Goal: Use online tool/utility: Utilize a website feature to perform a specific function

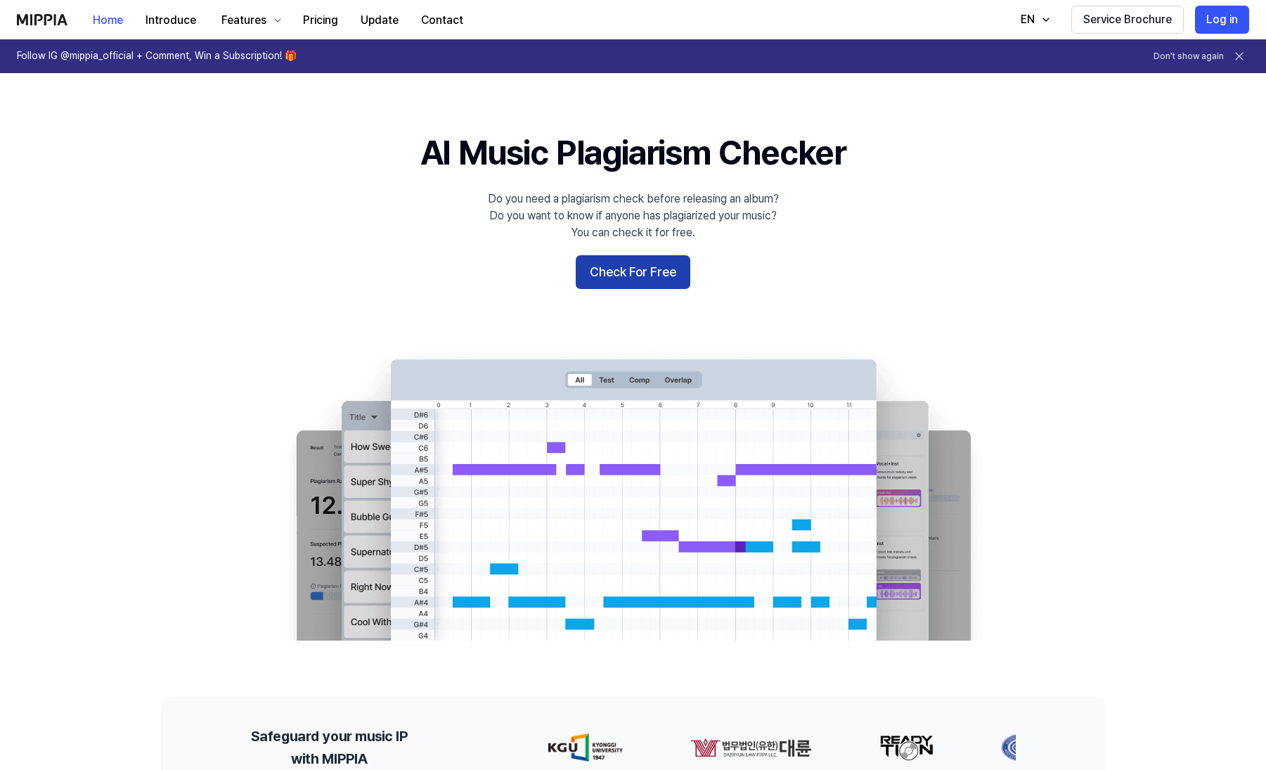
click at [639, 276] on button "Check For Free" at bounding box center [633, 272] width 115 height 34
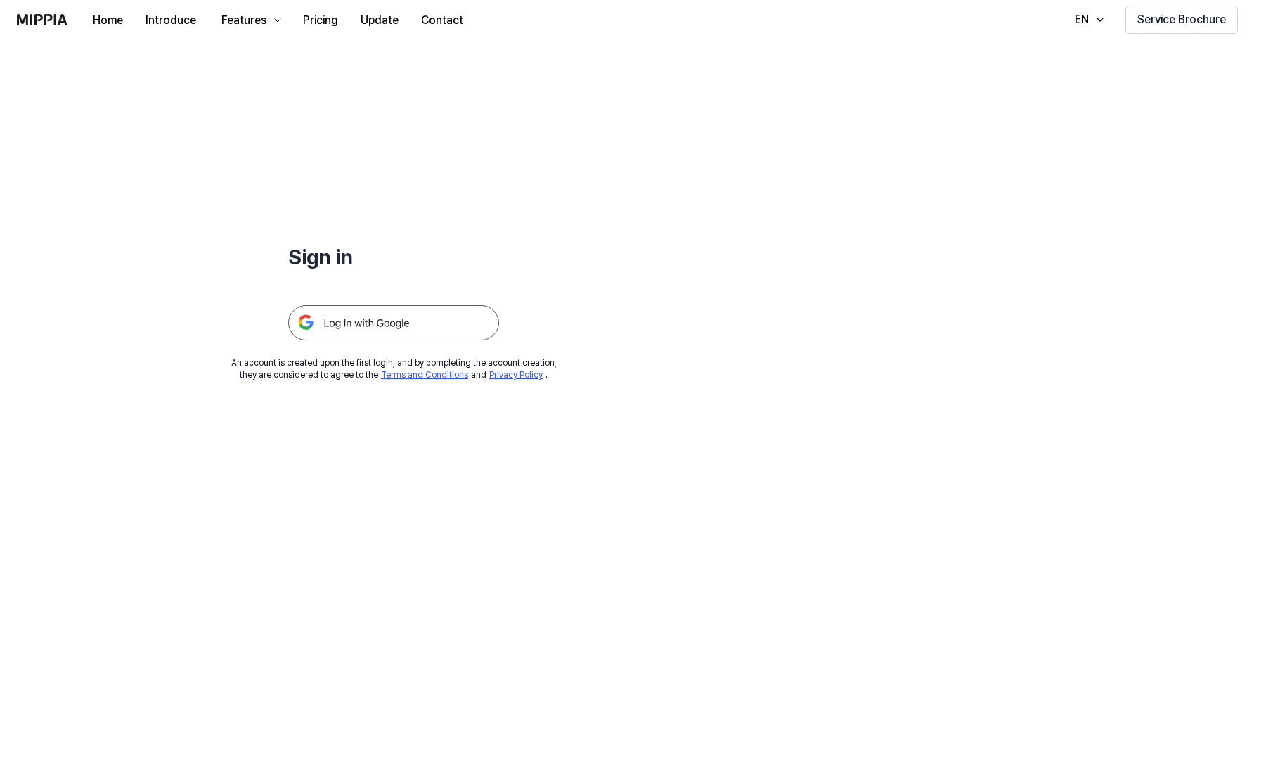
click at [401, 321] on img at bounding box center [393, 322] width 211 height 35
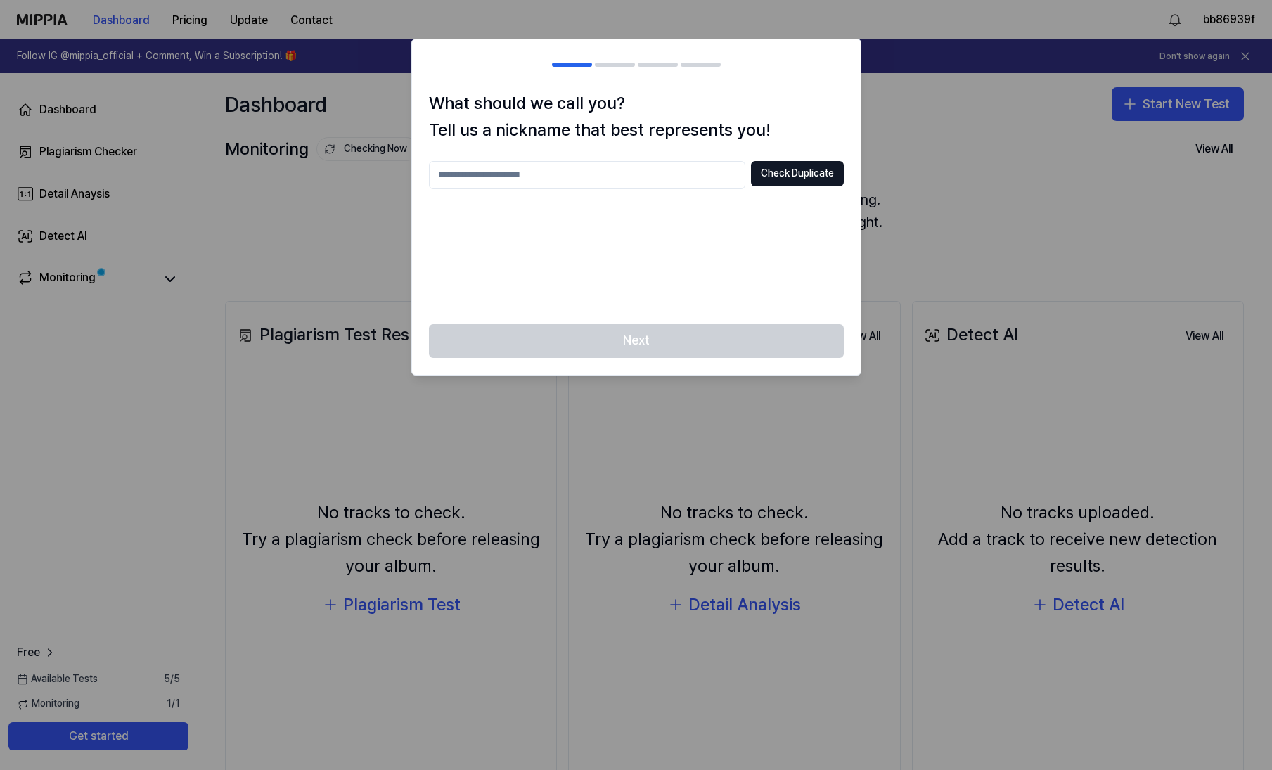
click at [545, 176] on input "text" at bounding box center [587, 175] width 316 height 28
type input "*******"
click at [806, 172] on button "Check Duplicate" at bounding box center [797, 173] width 93 height 25
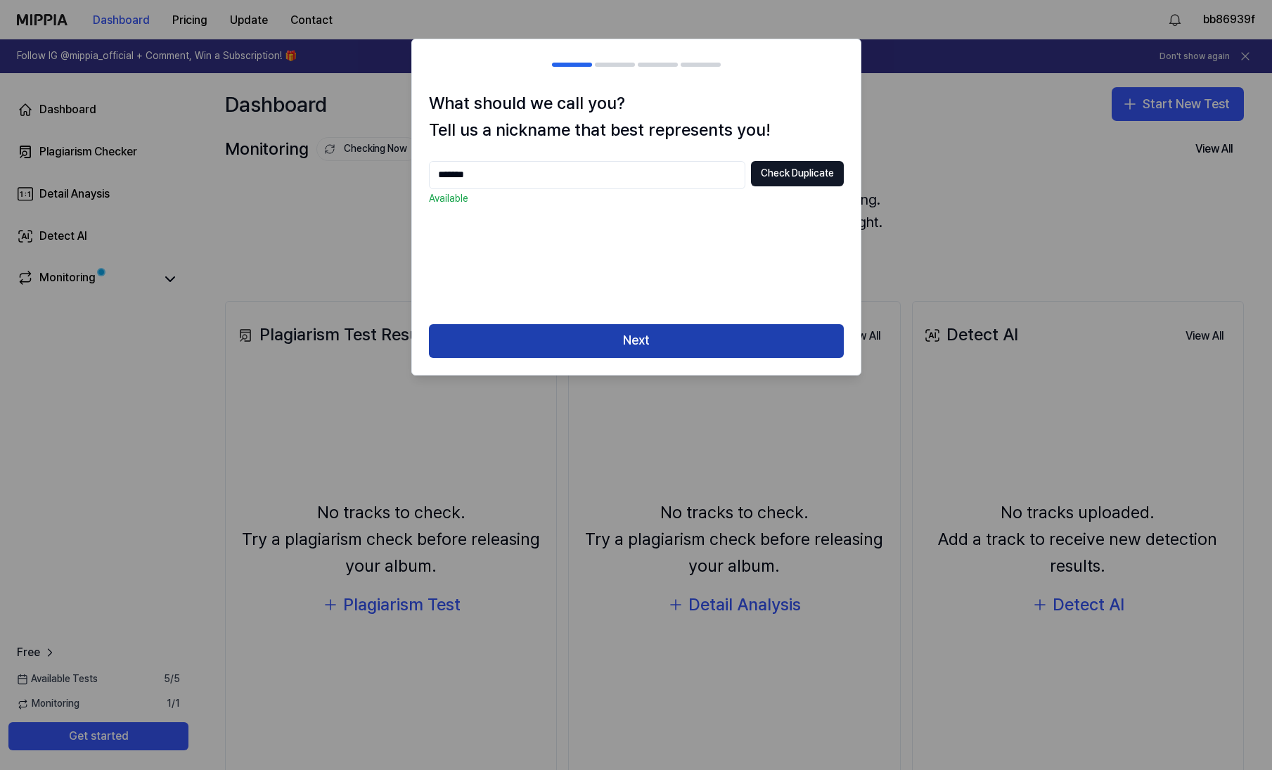
click at [637, 340] on button "Next" at bounding box center [636, 341] width 415 height 34
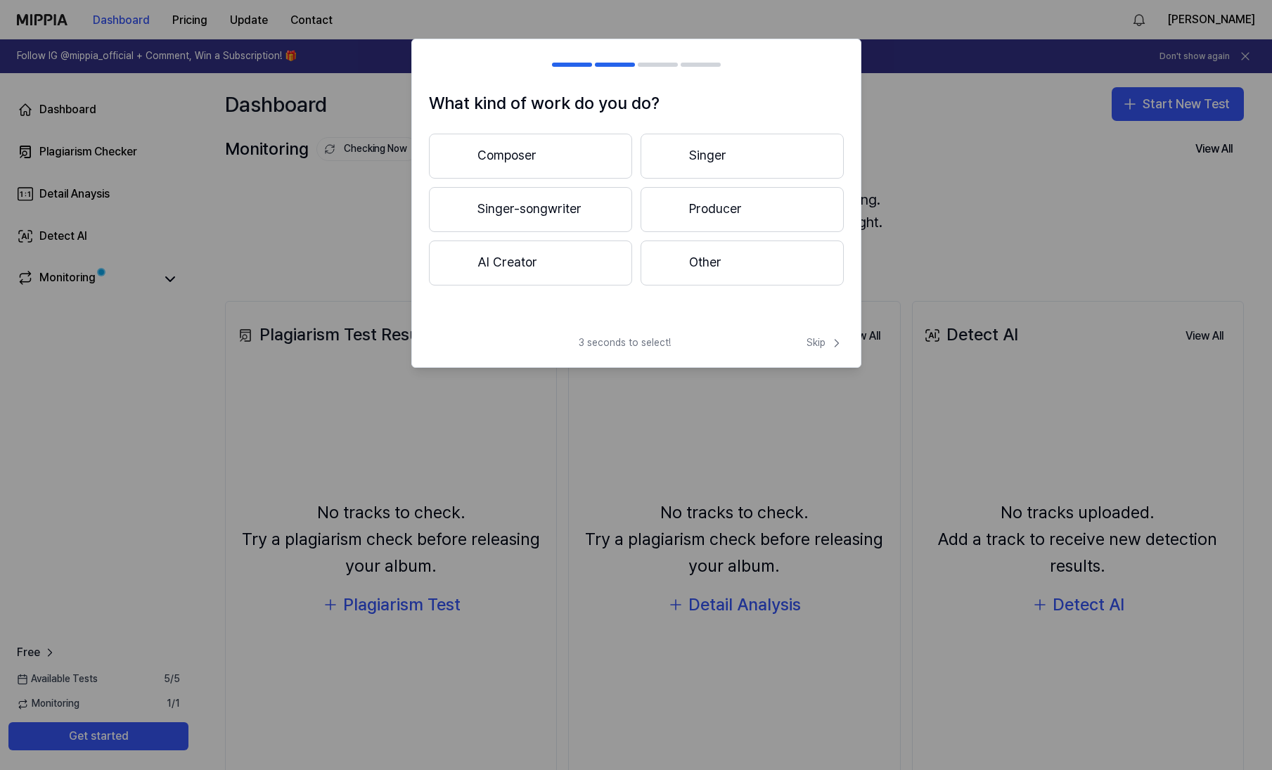
click at [540, 153] on button "Composer" at bounding box center [530, 156] width 203 height 45
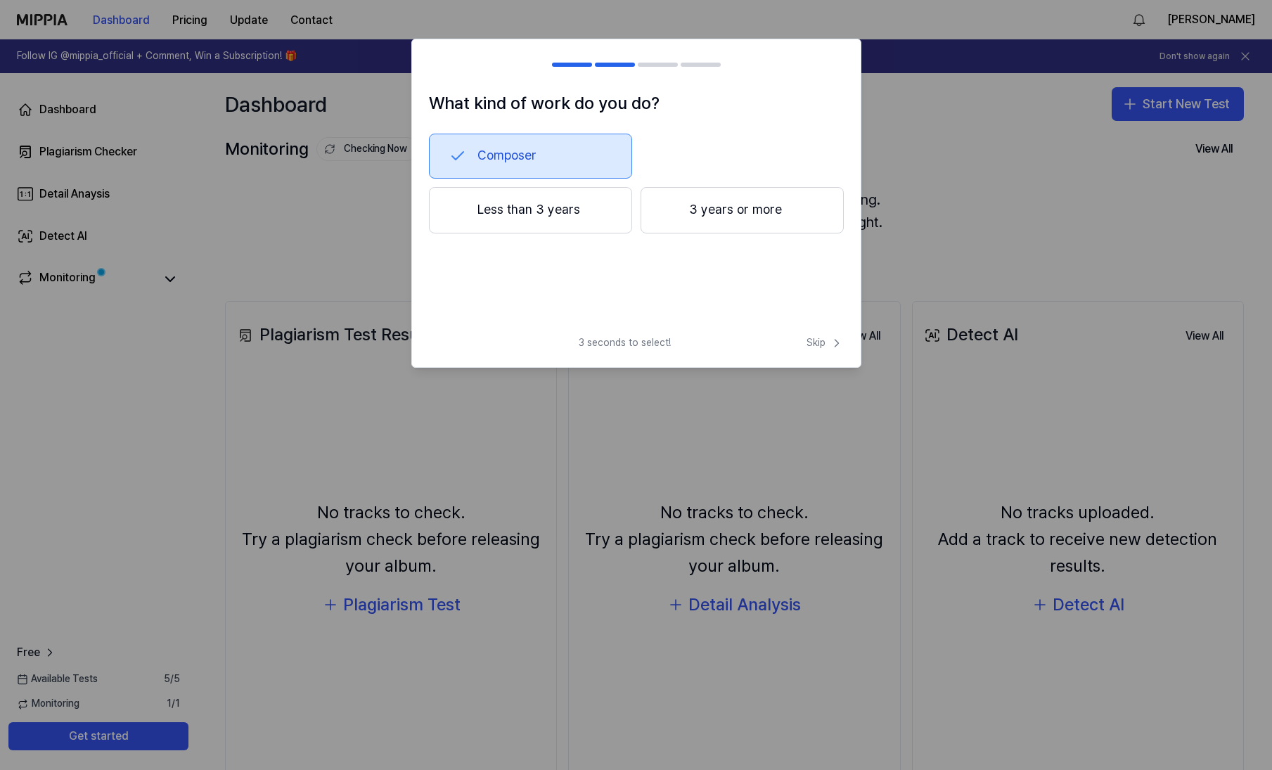
click at [698, 213] on button "3 years or more" at bounding box center [742, 210] width 203 height 46
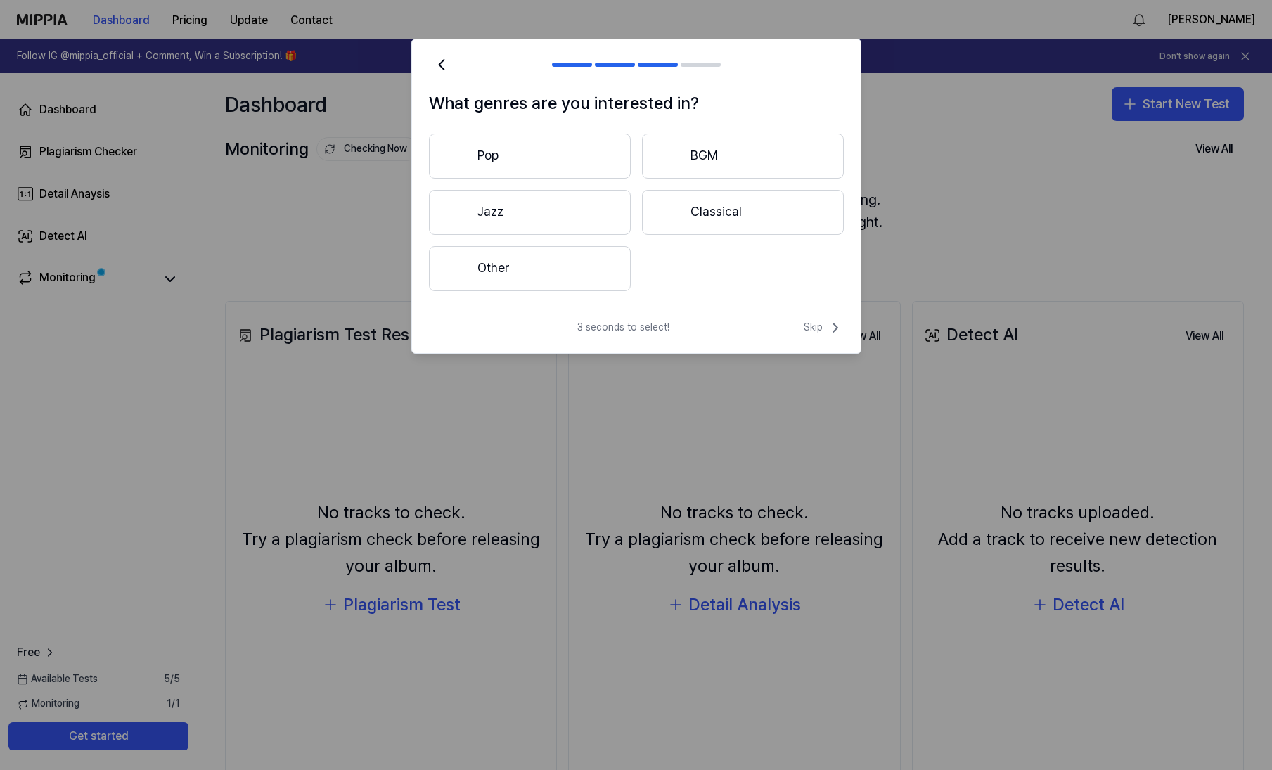
click at [529, 157] on button "Pop" at bounding box center [530, 156] width 202 height 45
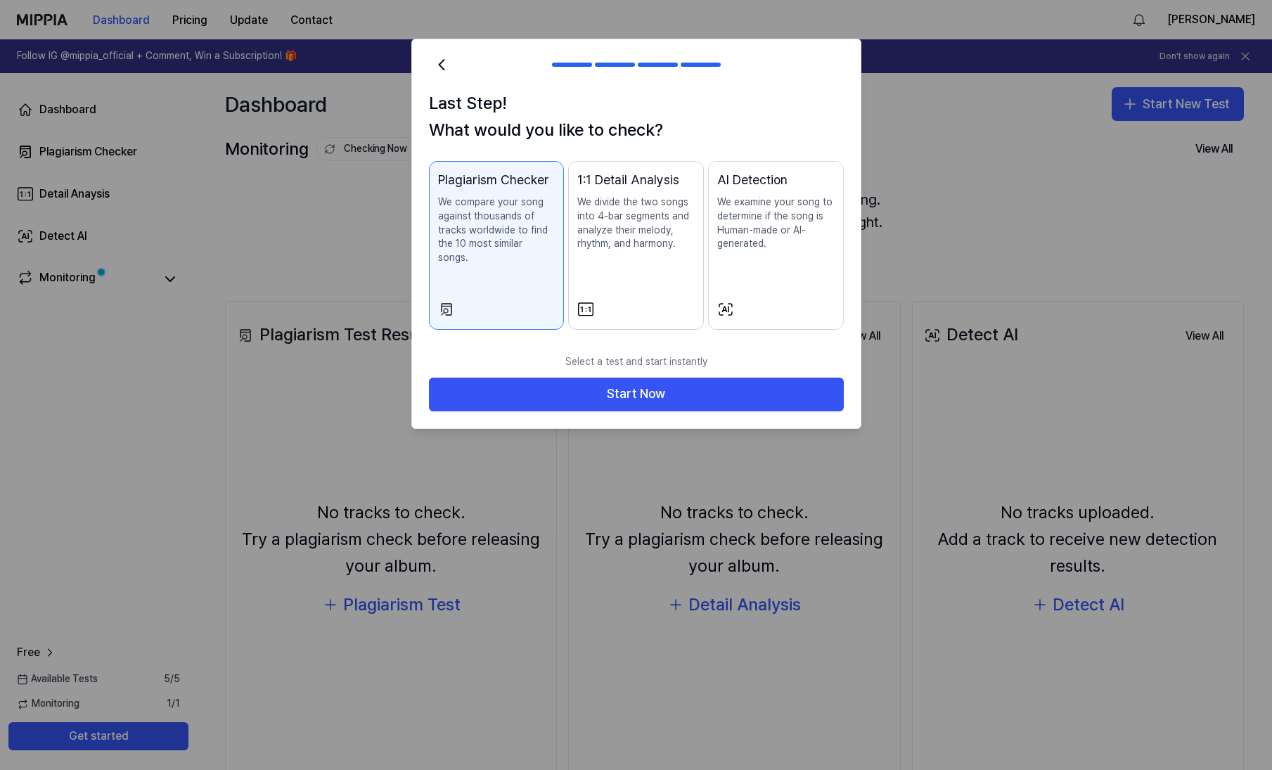
click at [771, 236] on p "We examine your song to determine if the song is Human-made or AI-generated." at bounding box center [775, 222] width 117 height 55
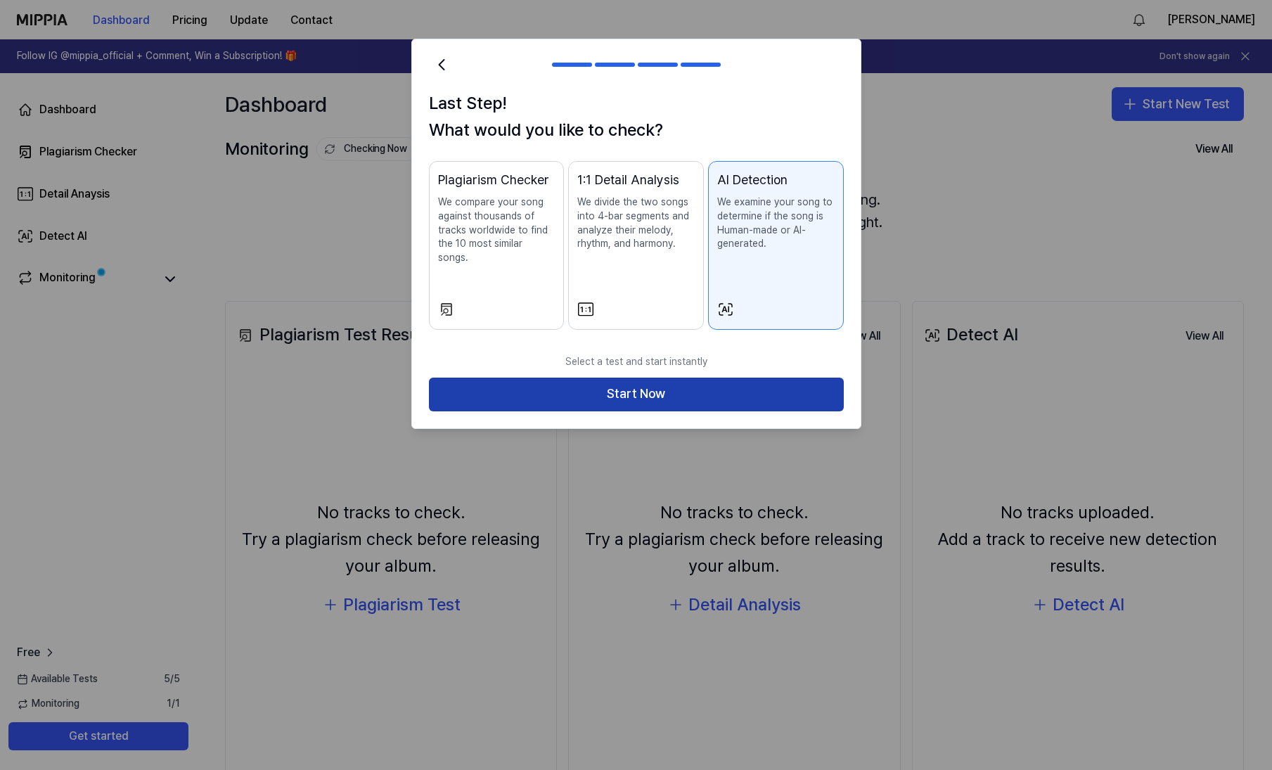
click at [636, 378] on button "Start Now" at bounding box center [636, 395] width 415 height 34
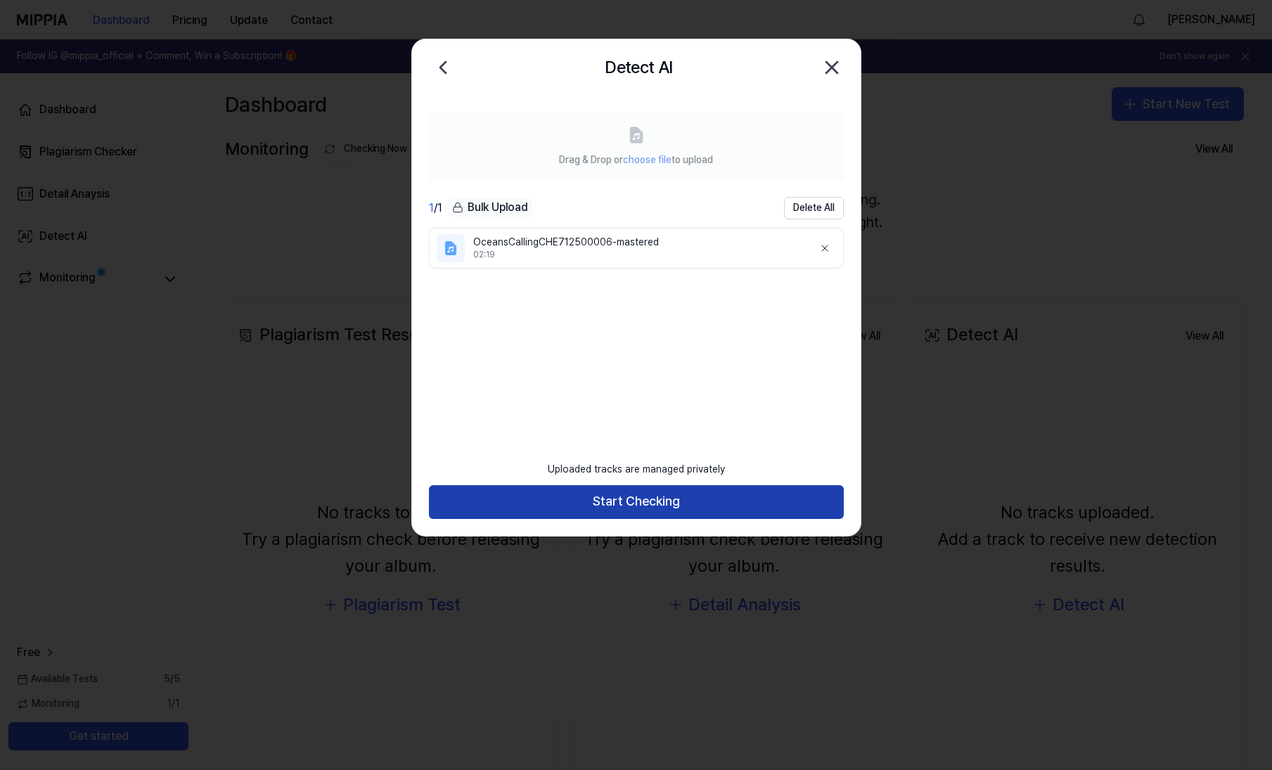
click at [620, 501] on button "Start Checking" at bounding box center [636, 502] width 415 height 34
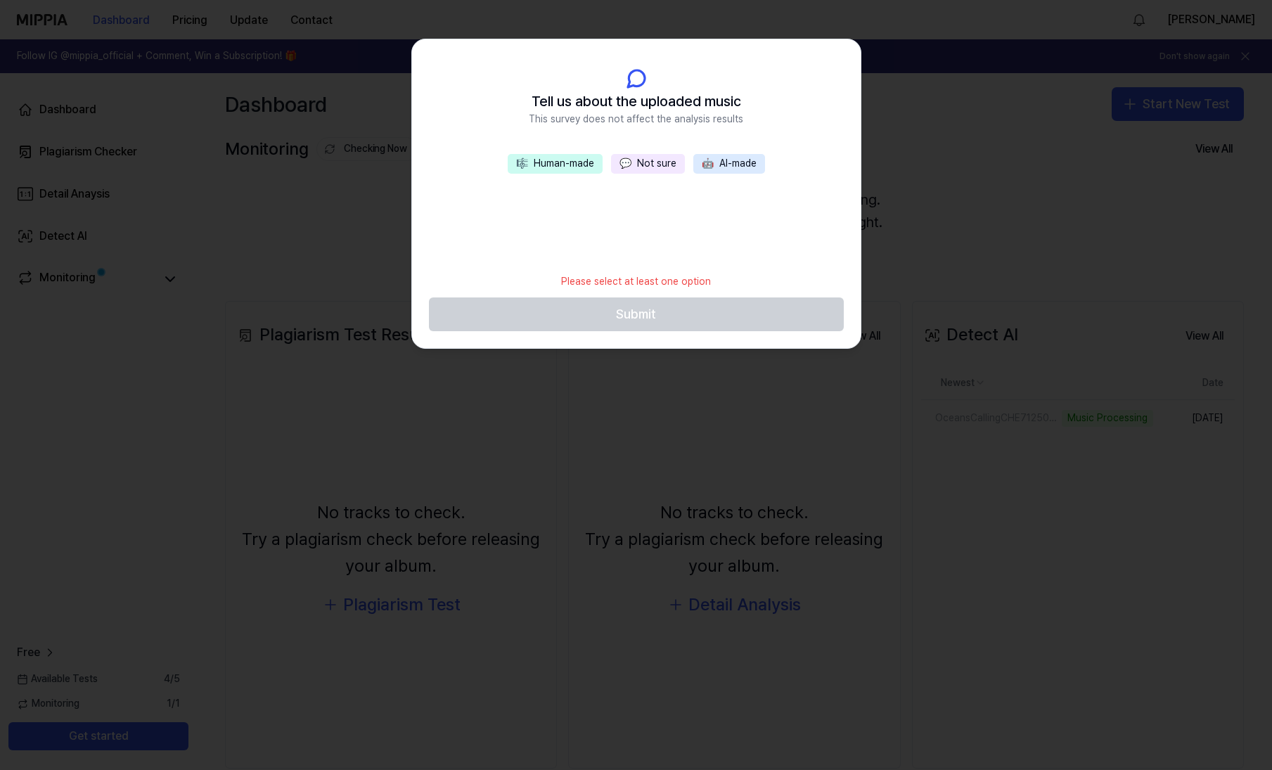
click at [558, 162] on button "🎼 Human-made" at bounding box center [555, 164] width 95 height 20
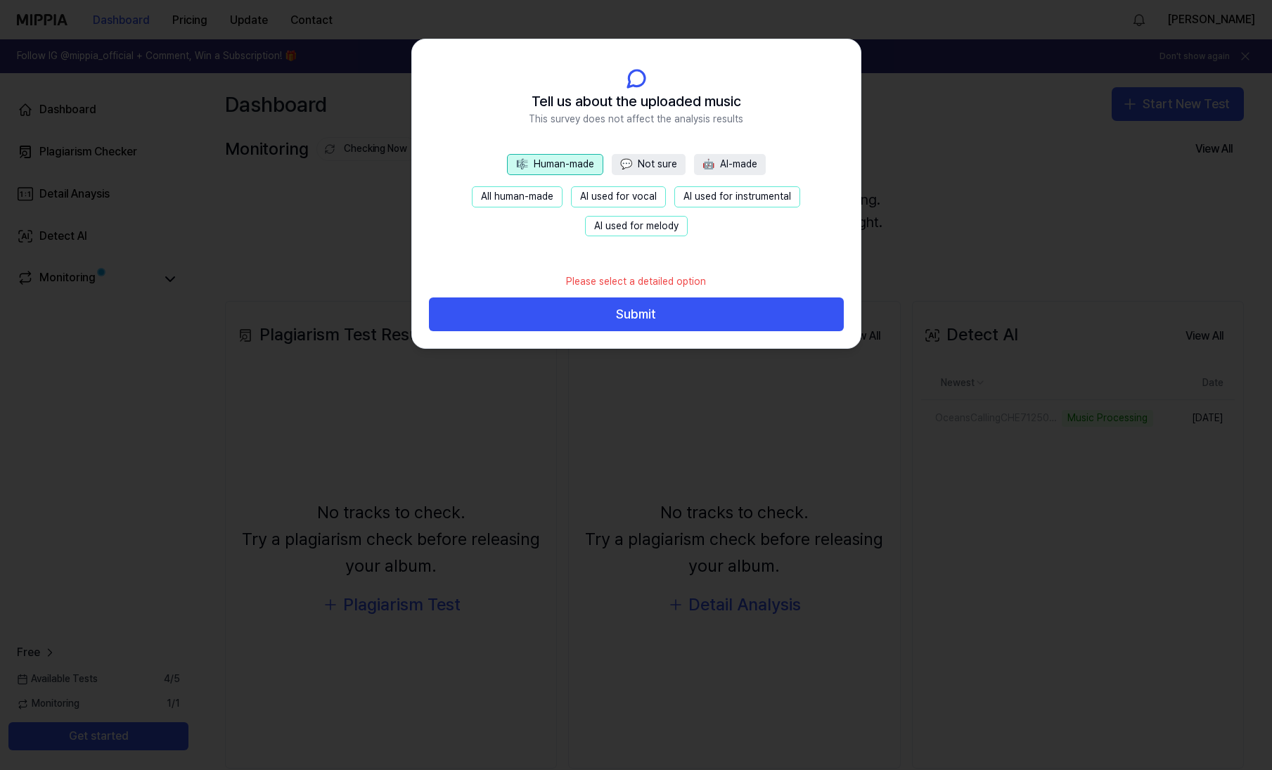
click at [543, 195] on button "All human-made" at bounding box center [517, 196] width 91 height 21
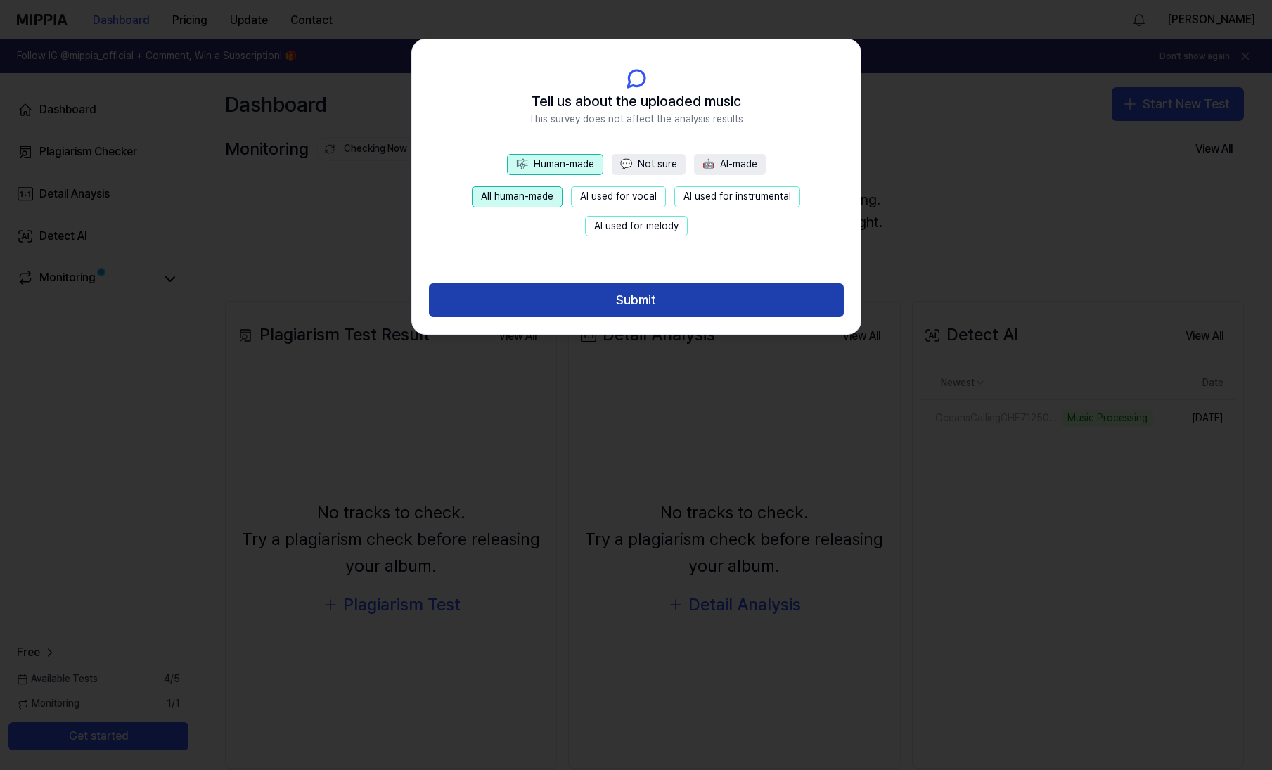
click at [639, 302] on button "Submit" at bounding box center [636, 300] width 415 height 34
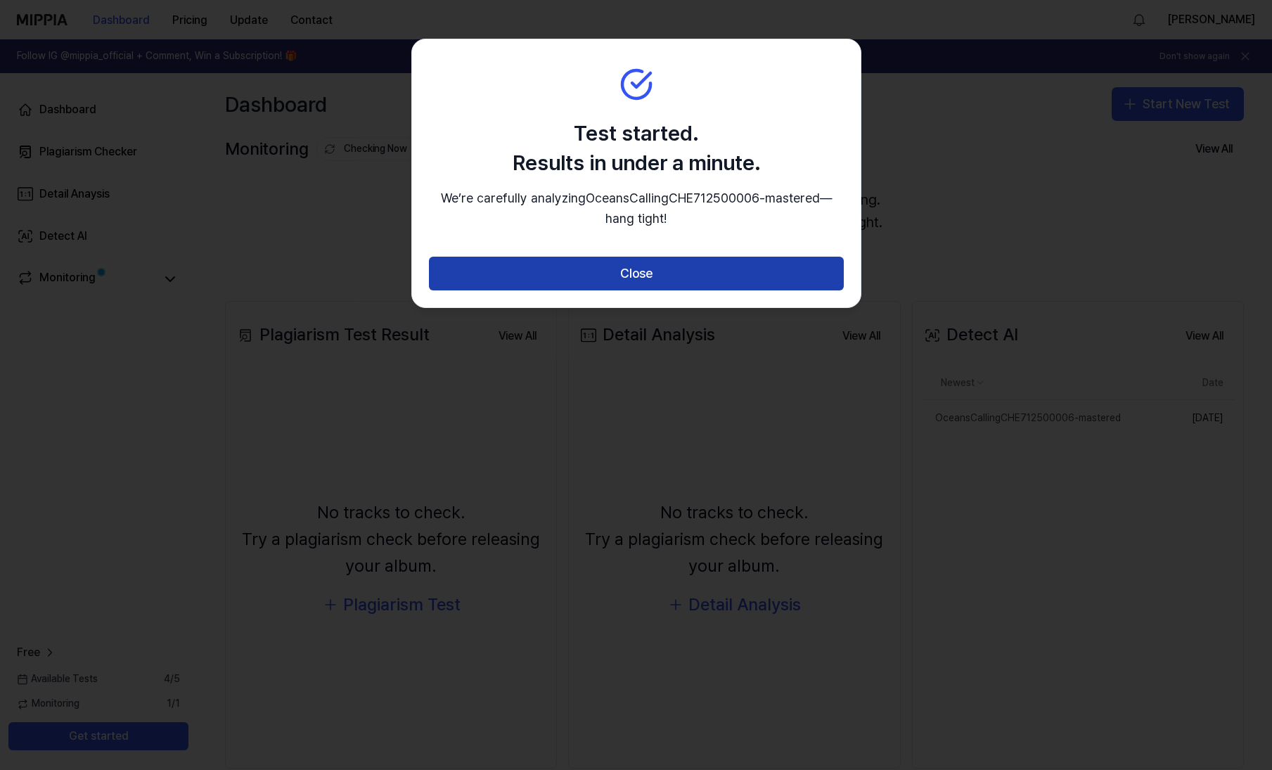
click at [631, 264] on button "Close" at bounding box center [636, 274] width 415 height 34
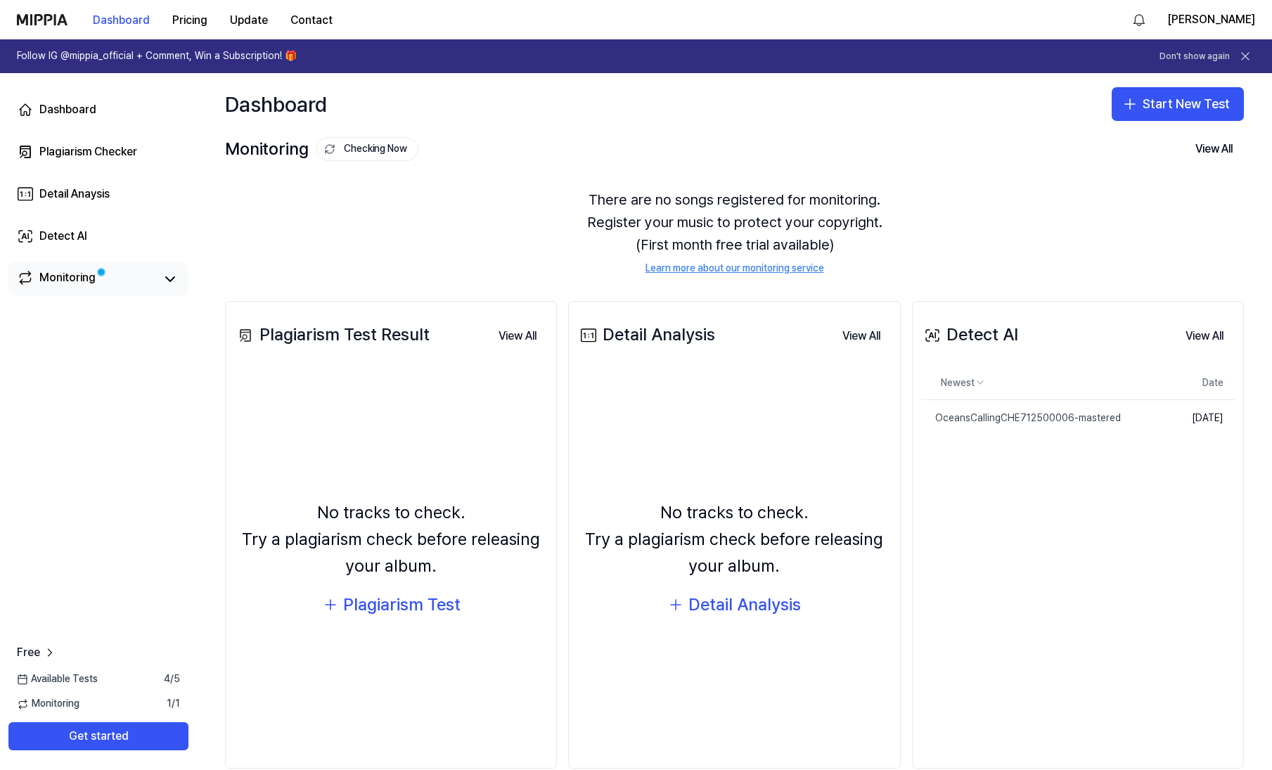
click at [58, 278] on div "Monitoring" at bounding box center [67, 279] width 56 height 20
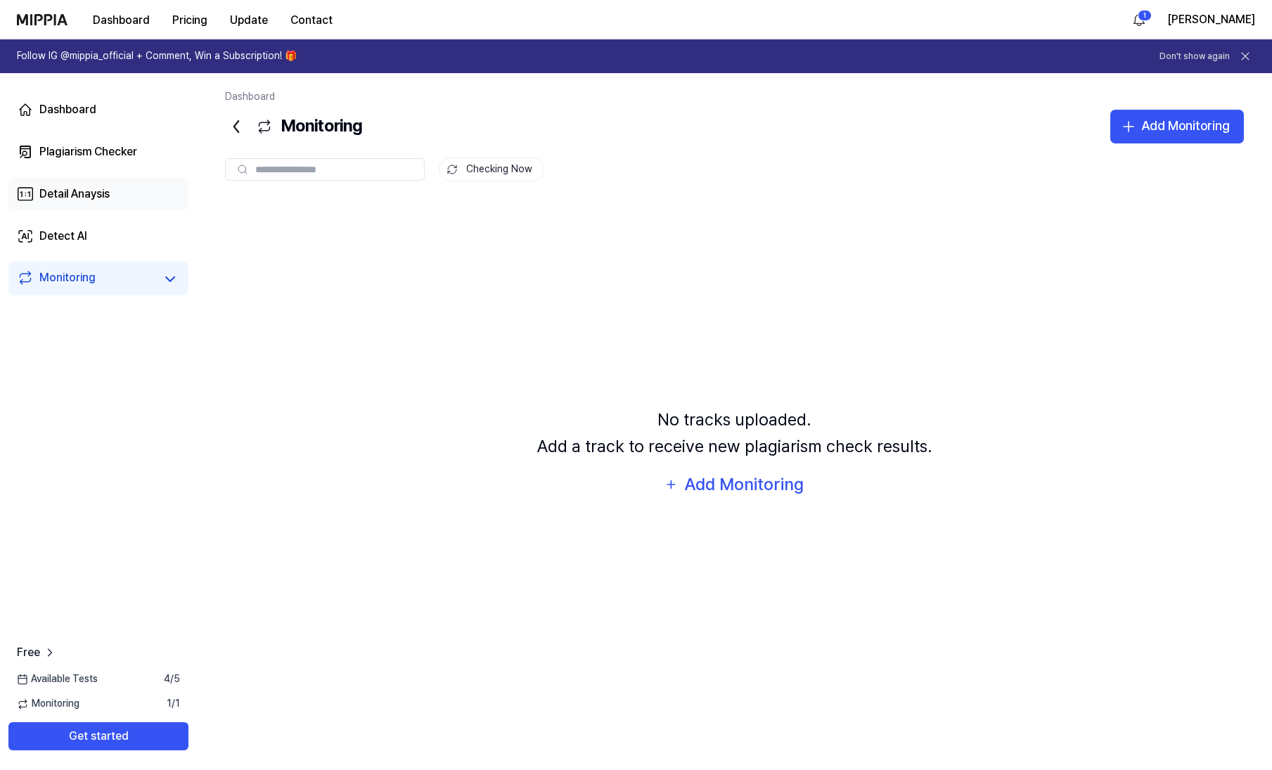
click at [66, 196] on div "Detail Anaysis" at bounding box center [74, 194] width 70 height 17
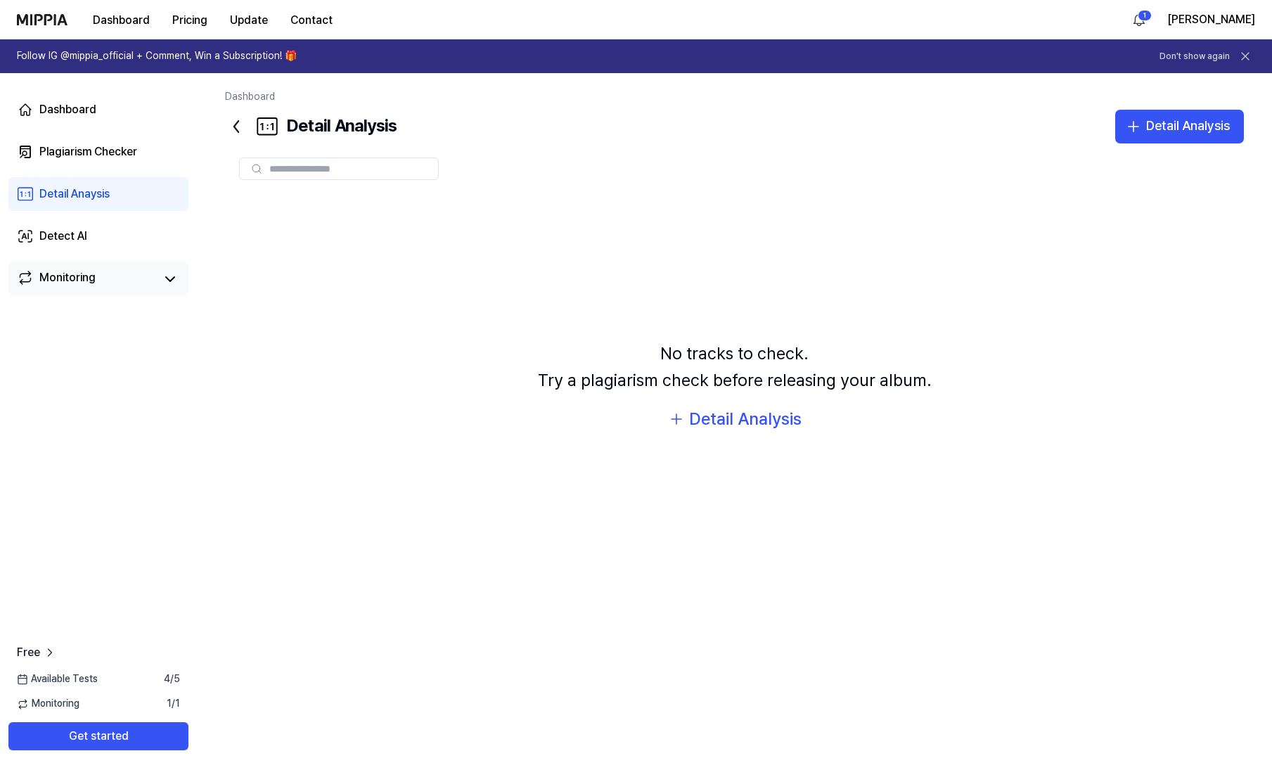
click at [70, 278] on div "Monitoring" at bounding box center [67, 279] width 56 height 20
